Goal: Information Seeking & Learning: Learn about a topic

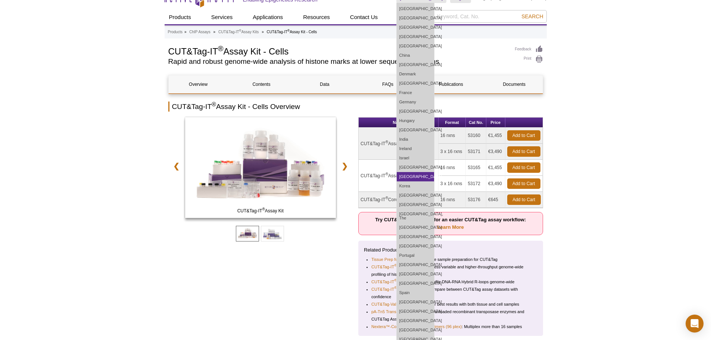
scroll to position [112, 0]
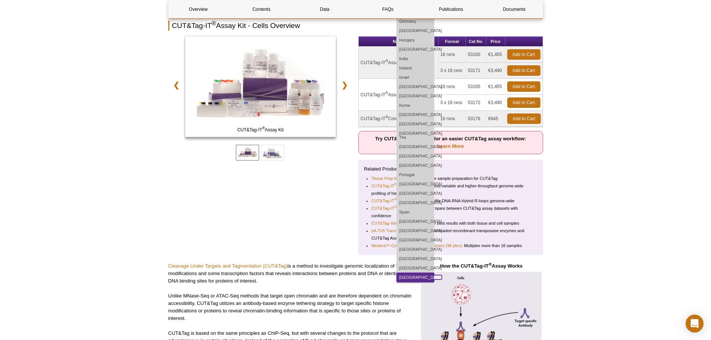
click at [434, 274] on link "[GEOGRAPHIC_DATA]" at bounding box center [415, 277] width 37 height 9
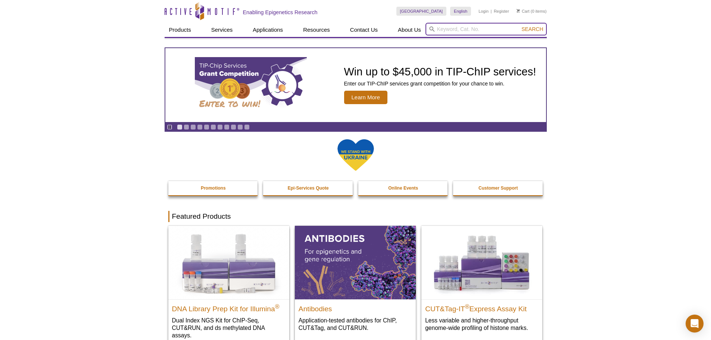
click at [455, 30] on input "search" at bounding box center [485, 29] width 121 height 13
type input "cut&tag"
click at [519, 26] on button "Search" at bounding box center [532, 29] width 26 height 7
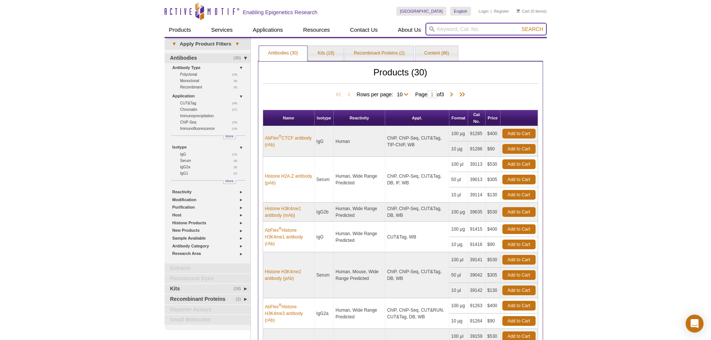
click at [455, 29] on input "search" at bounding box center [485, 29] width 121 height 13
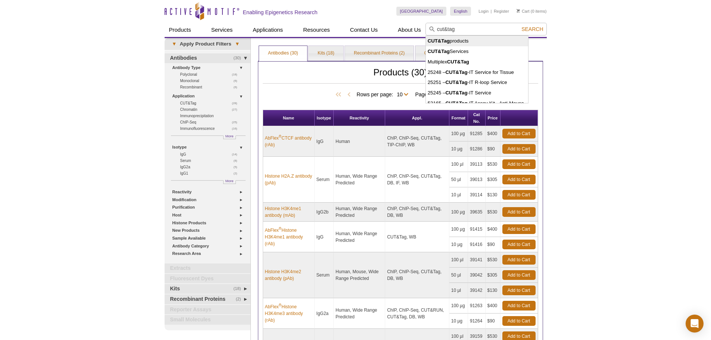
click at [458, 38] on li "CUT&Tag products" at bounding box center [477, 41] width 103 height 10
type input "CUT&Tag products"
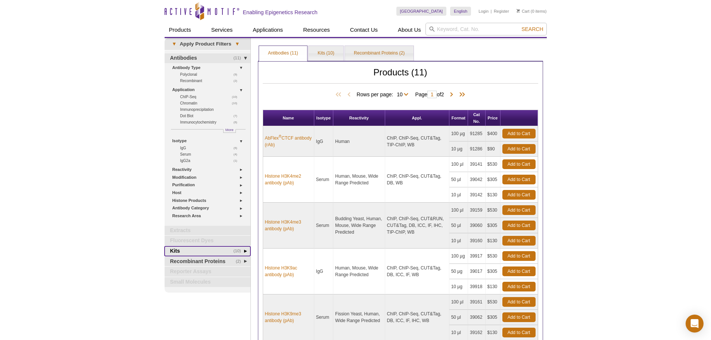
click at [196, 252] on link "(10) Kits" at bounding box center [208, 251] width 86 height 10
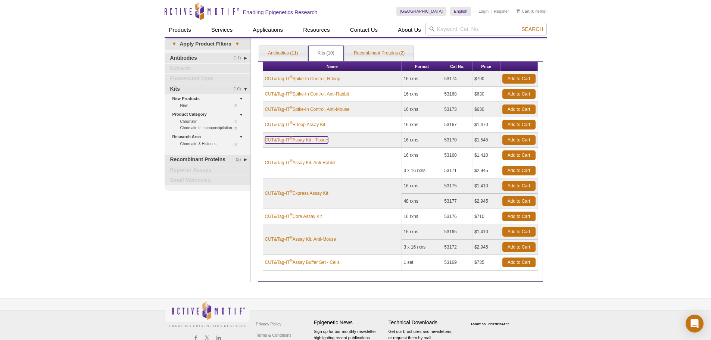
click at [311, 139] on link "CUT&Tag-IT ® Assay Kit - Tissue" at bounding box center [296, 140] width 63 height 7
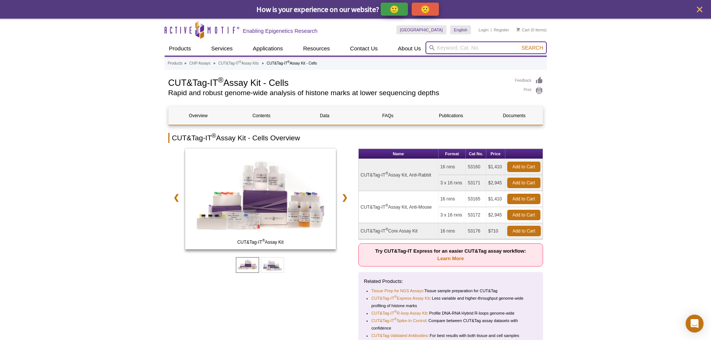
click at [490, 48] on input "search" at bounding box center [485, 47] width 121 height 13
paste input "Nextera™-Compatible Multiplex Primers (96 plex)"
type input "Nextera™-Compatible Multiplex Primers (96 plex)"
click at [519, 44] on button "Search" at bounding box center [532, 47] width 26 height 7
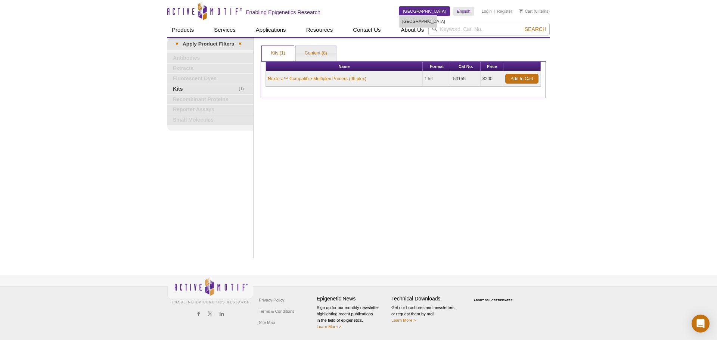
click at [432, 11] on link "[GEOGRAPHIC_DATA]" at bounding box center [424, 11] width 50 height 9
click at [431, 22] on link "[GEOGRAPHIC_DATA]" at bounding box center [417, 21] width 37 height 9
click at [432, 8] on link "[GEOGRAPHIC_DATA]" at bounding box center [424, 11] width 50 height 9
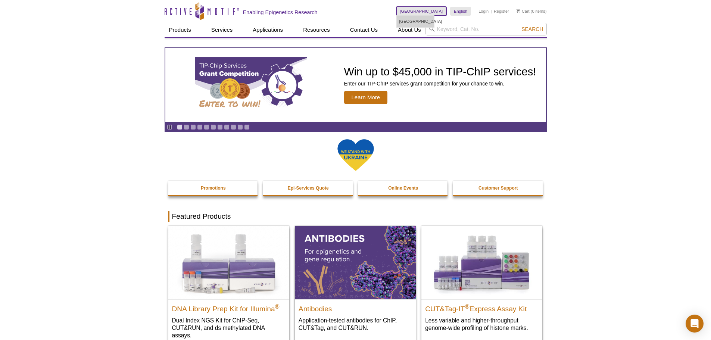
click at [432, 8] on link "[GEOGRAPHIC_DATA]" at bounding box center [421, 11] width 50 height 9
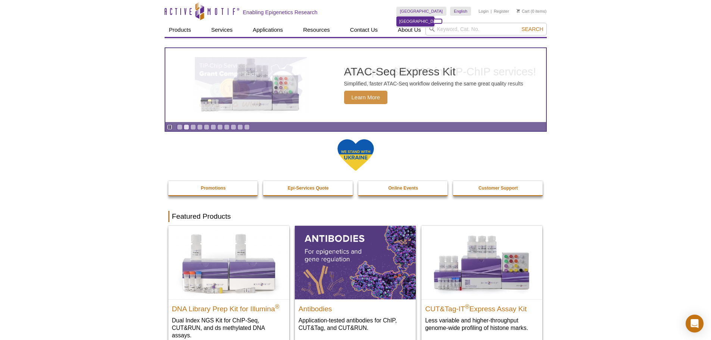
click at [432, 24] on link "[GEOGRAPHIC_DATA]" at bounding box center [415, 21] width 37 height 9
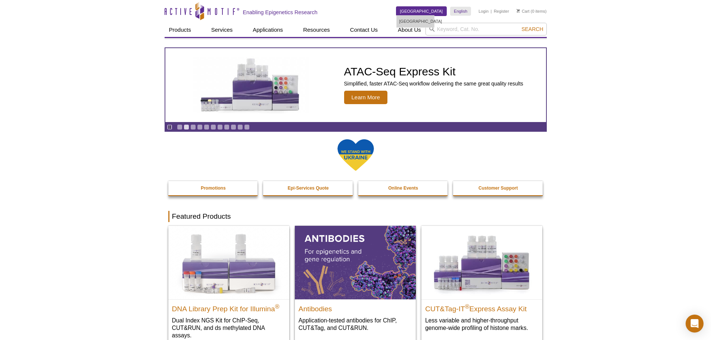
click at [425, 7] on link "[GEOGRAPHIC_DATA]" at bounding box center [421, 11] width 50 height 9
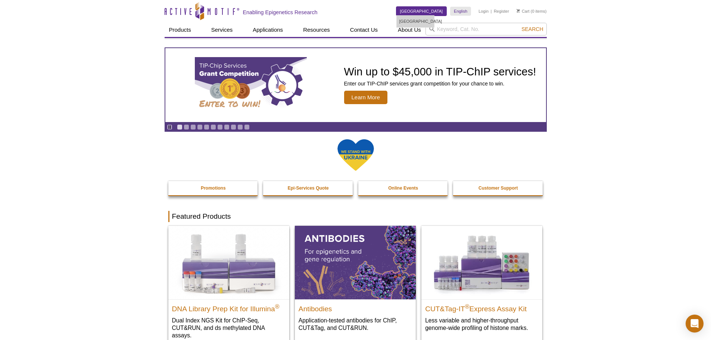
click at [436, 10] on link "[GEOGRAPHIC_DATA]" at bounding box center [421, 11] width 50 height 9
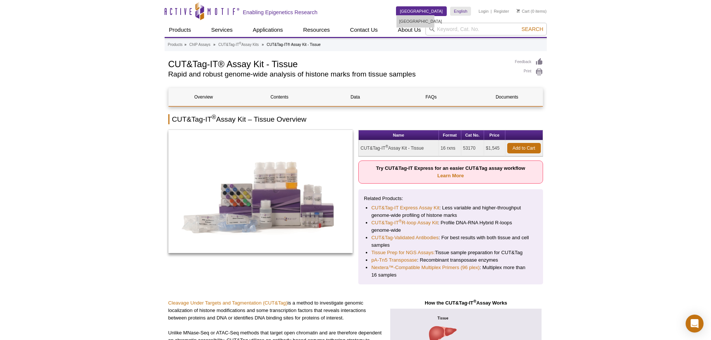
click at [432, 8] on link "[GEOGRAPHIC_DATA]" at bounding box center [421, 11] width 50 height 9
click at [449, 178] on link "Learn More" at bounding box center [450, 176] width 27 height 6
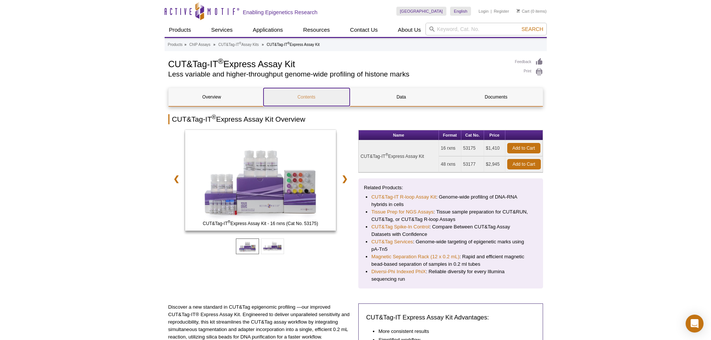
click at [304, 96] on link "Contents" at bounding box center [307, 97] width 86 height 18
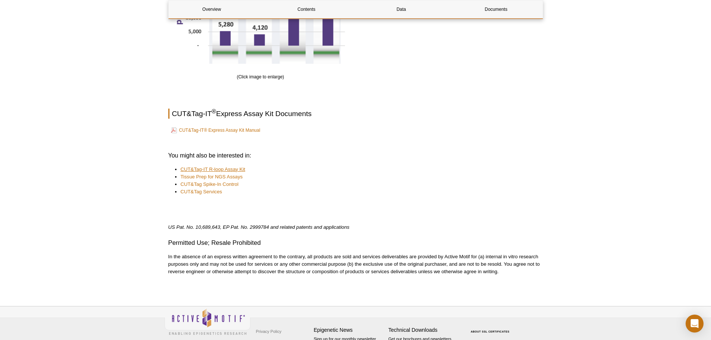
scroll to position [1163, 0]
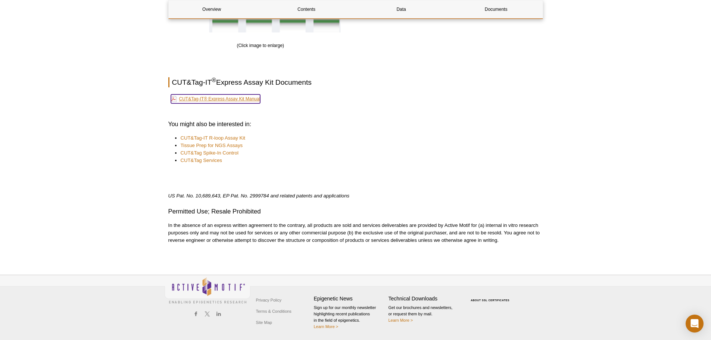
click at [219, 99] on link "CUT&Tag-IT® Express Assay Kit Manual" at bounding box center [216, 98] width 90 height 9
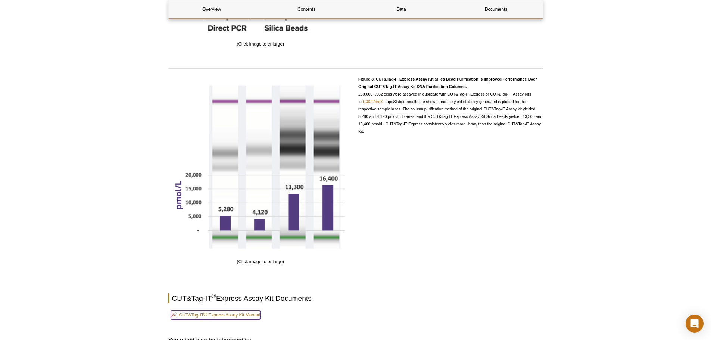
scroll to position [939, 0]
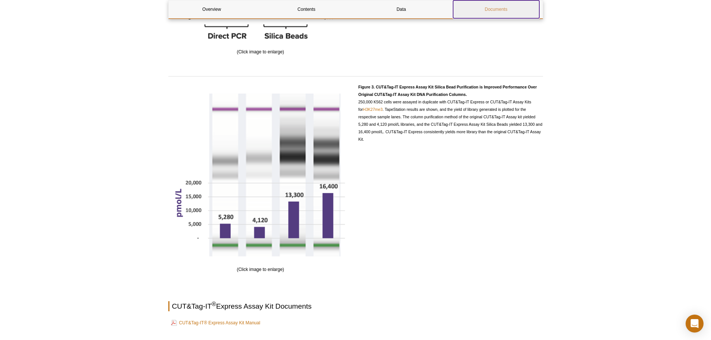
click at [483, 8] on link "Documents" at bounding box center [496, 9] width 86 height 18
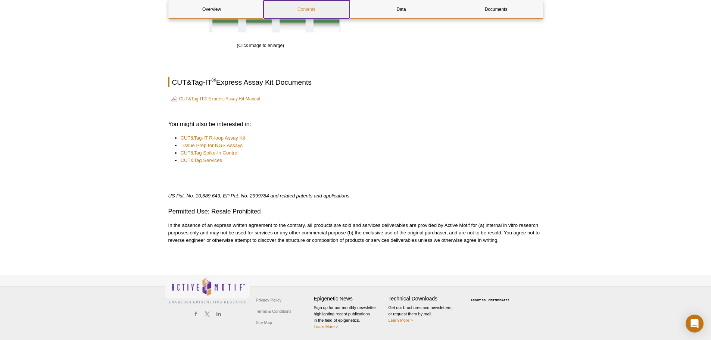
click at [299, 6] on link "Contents" at bounding box center [307, 9] width 86 height 18
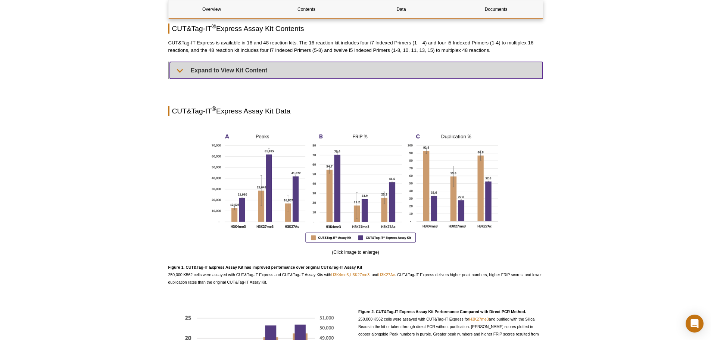
click at [238, 72] on summary "Expand to View Kit Content" at bounding box center [356, 70] width 373 height 17
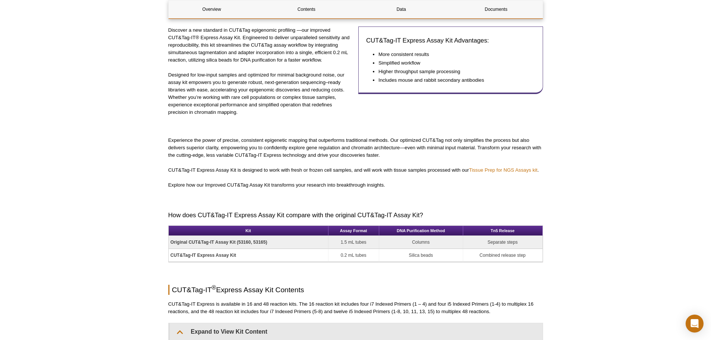
scroll to position [0, 0]
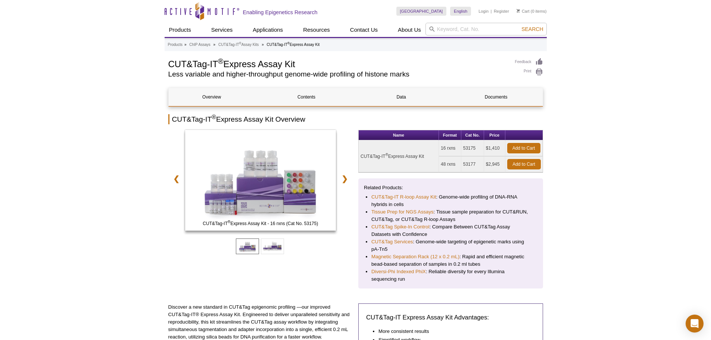
drag, startPoint x: 169, startPoint y: 65, endPoint x: 303, endPoint y: 63, distance: 134.4
click at [303, 63] on h1 "CUT&Tag-IT ® Express Assay Kit" at bounding box center [337, 63] width 339 height 11
copy h1 "CUT&Tag-IT ® Express Assay Kit"
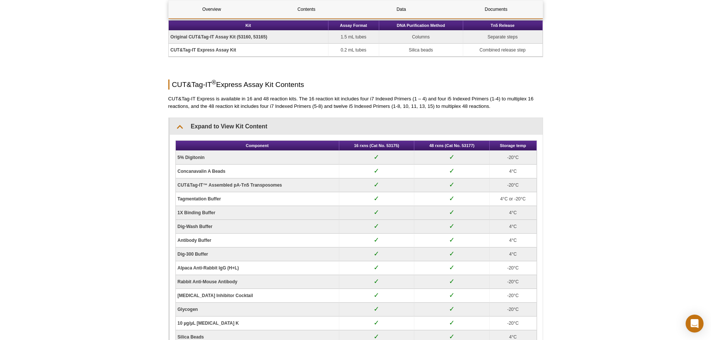
scroll to position [373, 0]
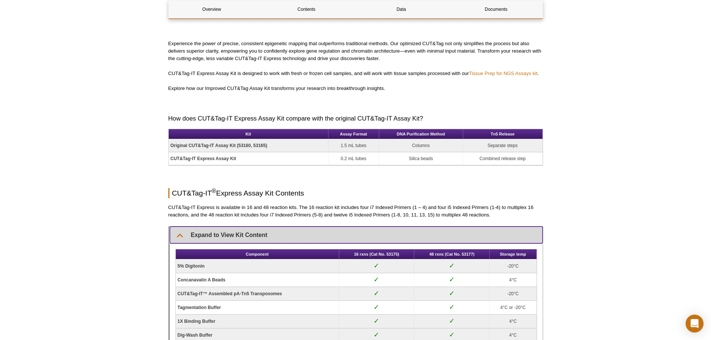
click at [211, 232] on summary "Expand to View Kit Content" at bounding box center [356, 235] width 373 height 17
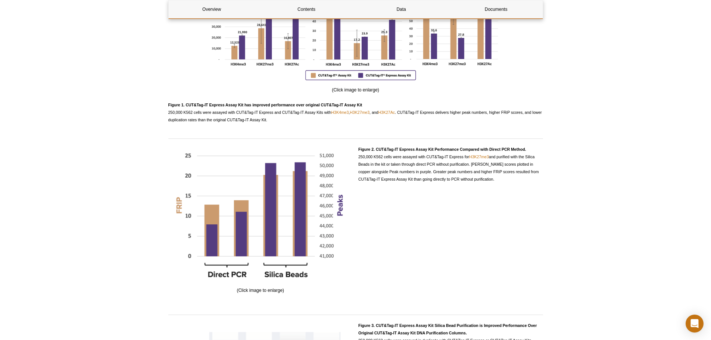
scroll to position [523, 0]
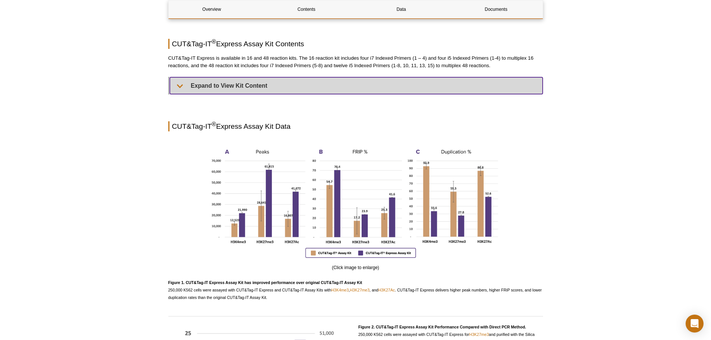
click at [185, 86] on summary "Expand to View Kit Content" at bounding box center [356, 85] width 373 height 17
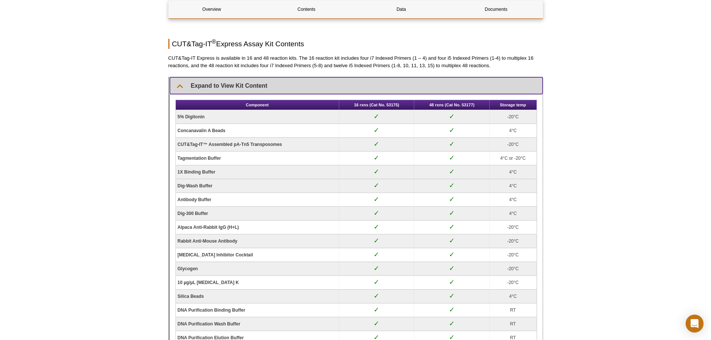
click at [185, 86] on summary "Expand to View Kit Content" at bounding box center [356, 85] width 373 height 17
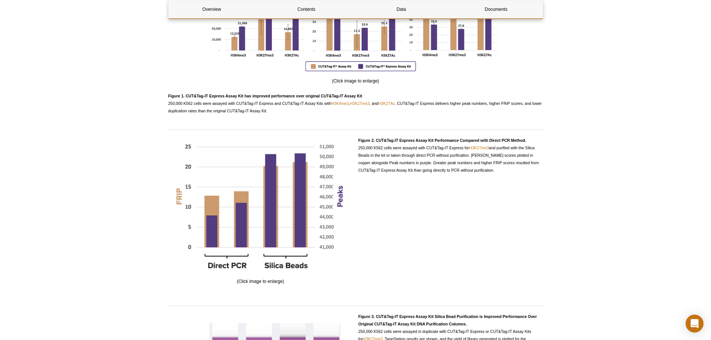
scroll to position [858, 0]
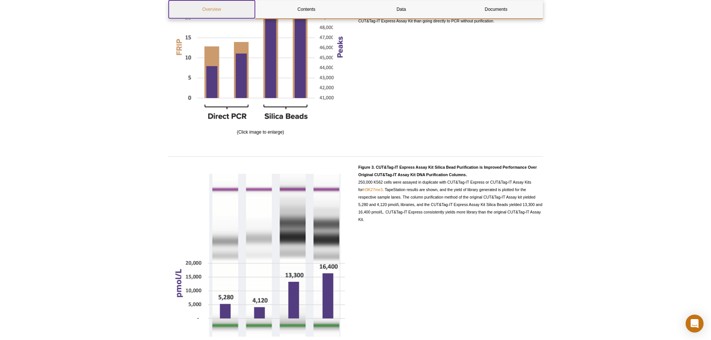
click at [213, 10] on link "Overview" at bounding box center [212, 9] width 86 height 18
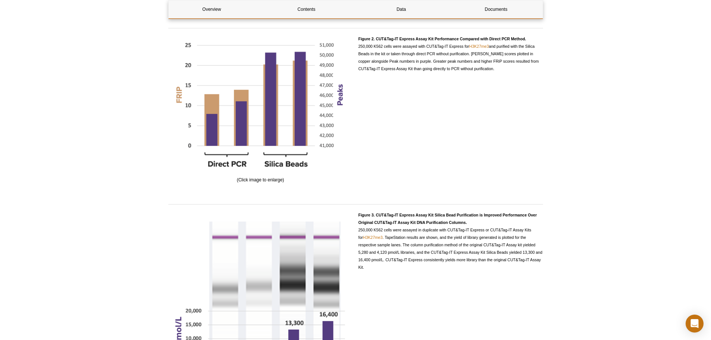
scroll to position [821, 0]
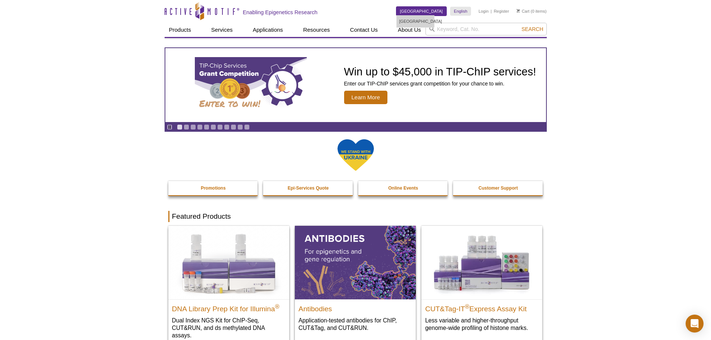
click at [439, 11] on link "[GEOGRAPHIC_DATA]" at bounding box center [421, 11] width 50 height 9
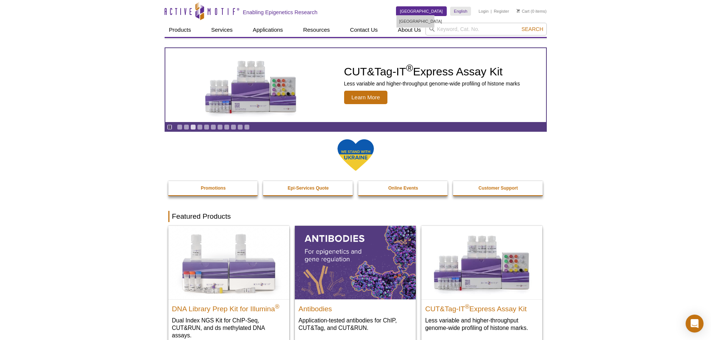
drag, startPoint x: 439, startPoint y: 11, endPoint x: 430, endPoint y: 10, distance: 8.6
click at [430, 10] on link "[GEOGRAPHIC_DATA]" at bounding box center [421, 11] width 50 height 9
click at [425, 20] on link "[GEOGRAPHIC_DATA]" at bounding box center [415, 21] width 37 height 9
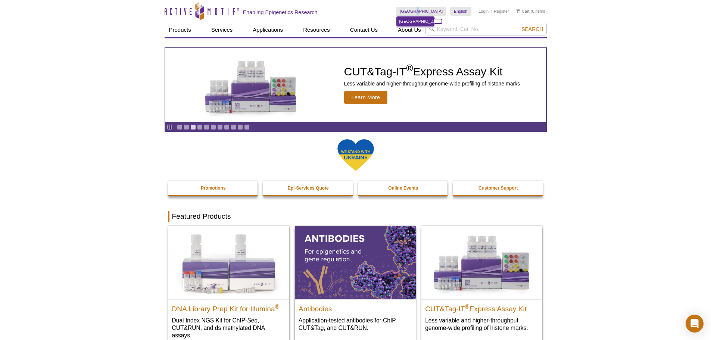
click at [425, 20] on link "[GEOGRAPHIC_DATA]" at bounding box center [415, 21] width 37 height 9
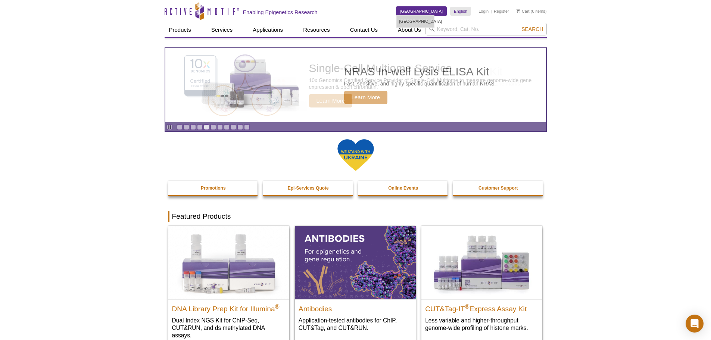
click at [424, 12] on link "[GEOGRAPHIC_DATA]" at bounding box center [421, 11] width 50 height 9
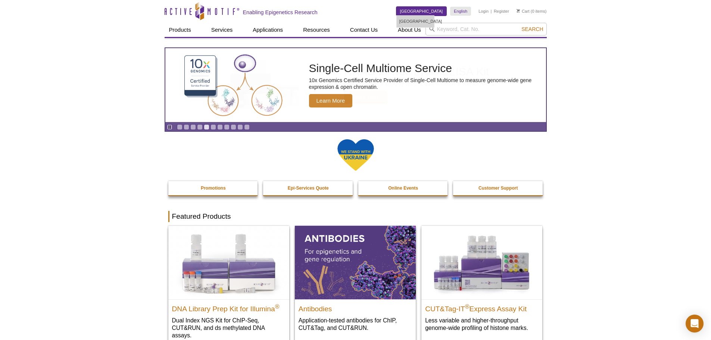
click at [424, 12] on link "[GEOGRAPHIC_DATA]" at bounding box center [421, 11] width 50 height 9
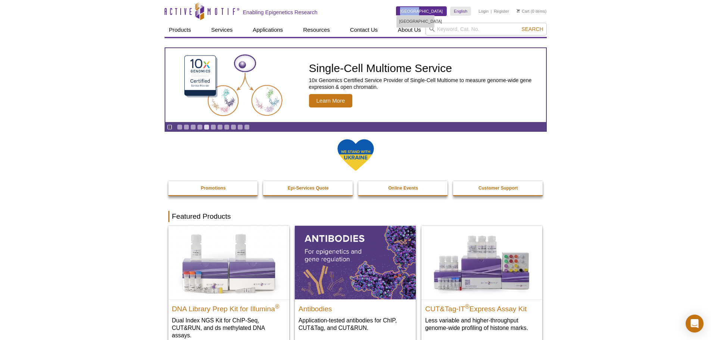
click at [424, 12] on link "[GEOGRAPHIC_DATA]" at bounding box center [421, 11] width 50 height 9
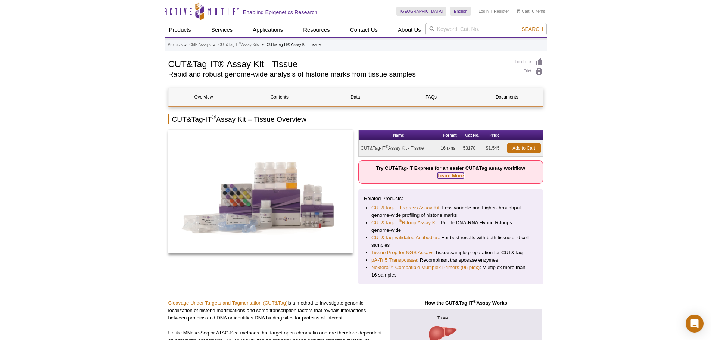
click at [449, 175] on link "Learn More" at bounding box center [450, 176] width 27 height 6
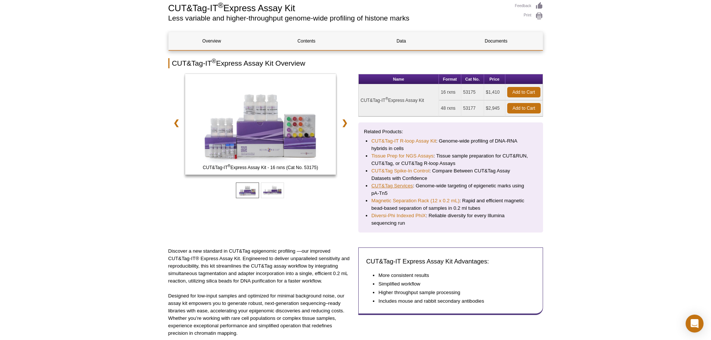
scroll to position [37, 0]
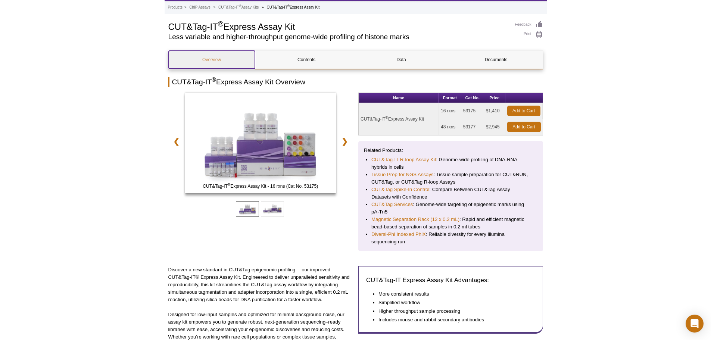
click at [216, 62] on link "Overview" at bounding box center [212, 60] width 86 height 18
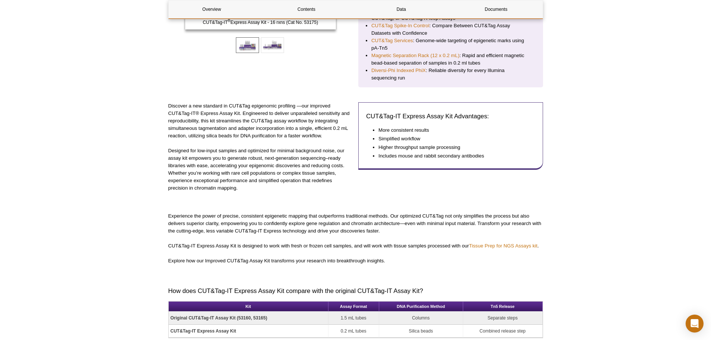
scroll to position [184, 0]
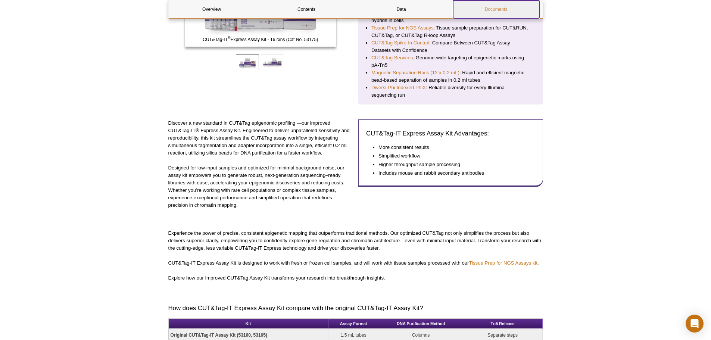
click at [507, 10] on link "Documents" at bounding box center [496, 9] width 86 height 18
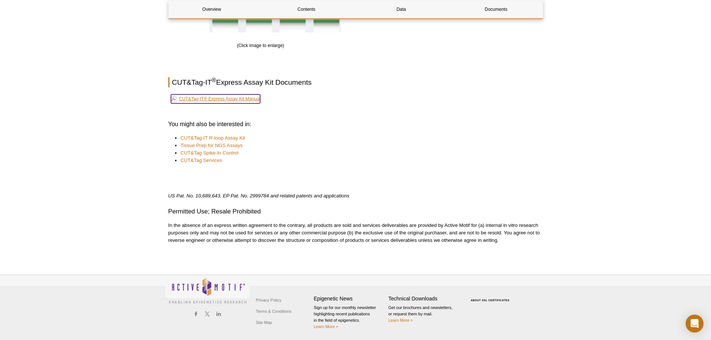
click at [215, 100] on link "CUT&Tag-IT® Express Assay Kit Manual" at bounding box center [216, 98] width 90 height 9
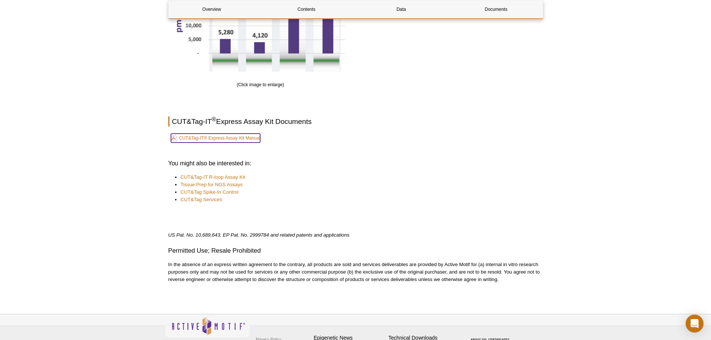
scroll to position [1125, 0]
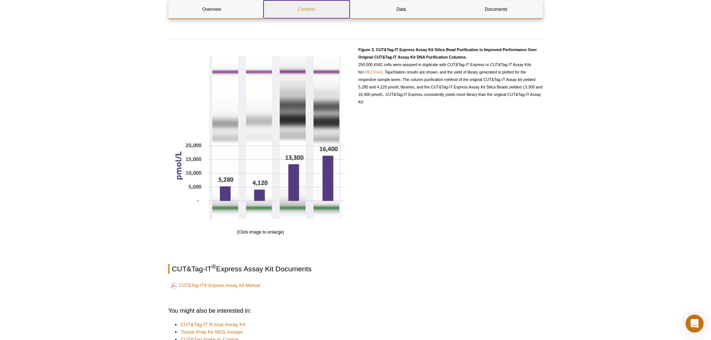
click at [313, 6] on link "Contents" at bounding box center [307, 9] width 86 height 18
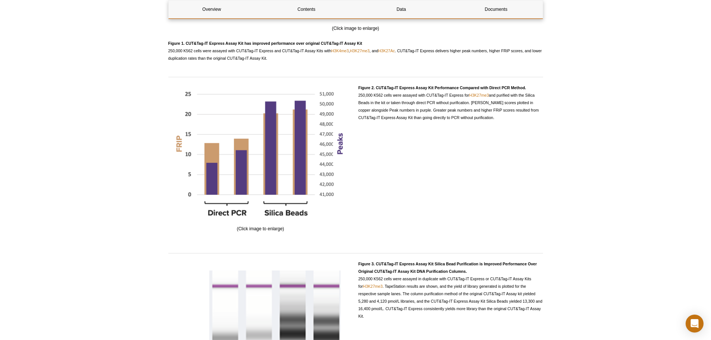
scroll to position [501, 0]
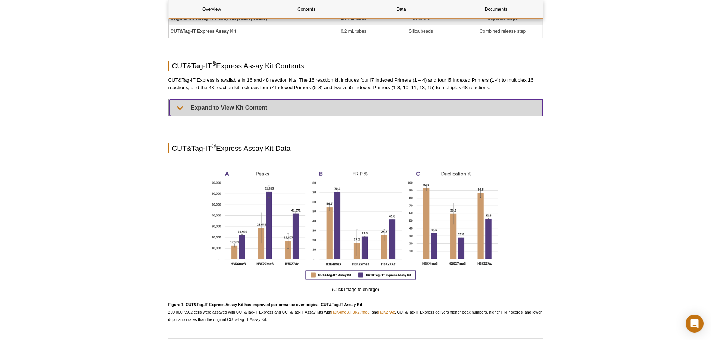
click at [197, 103] on summary "Expand to View Kit Content" at bounding box center [356, 107] width 373 height 17
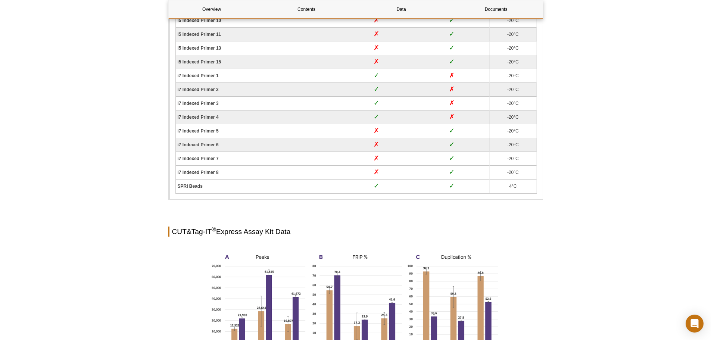
scroll to position [1091, 0]
